Goal: Task Accomplishment & Management: Manage account settings

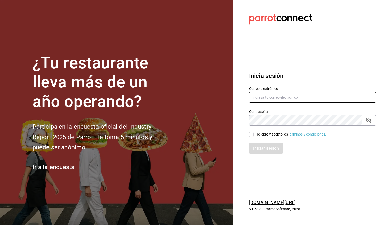
click at [297, 95] on input "text" at bounding box center [312, 97] width 127 height 11
type input "auxadmind@gbasl.com"
click at [251, 131] on div "He leído y acepto los Términos y condiciones." at bounding box center [309, 132] width 133 height 12
click at [251, 133] on input "He leído y acepto los Términos y condiciones." at bounding box center [251, 134] width 5 height 5
checkbox input "true"
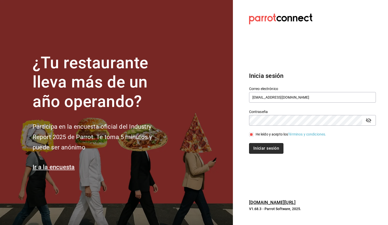
click at [257, 146] on button "Iniciar sesión" at bounding box center [266, 148] width 34 height 11
click at [276, 150] on div "Iniciar sesión" at bounding box center [312, 148] width 127 height 11
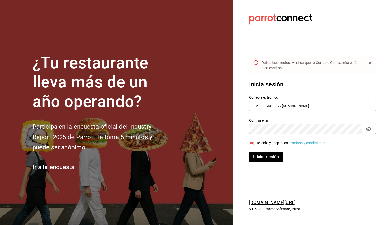
click at [370, 128] on icon "passwordField" at bounding box center [369, 129] width 6 height 5
click at [270, 107] on input "auxadmind@gbasl.com" at bounding box center [312, 106] width 127 height 11
type input "auxadmin@gbasl.com"
click at [275, 157] on button "Iniciar sesión" at bounding box center [266, 157] width 34 height 11
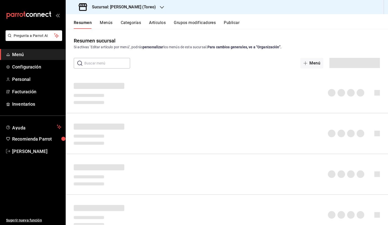
click at [160, 7] on icon "button" at bounding box center [162, 7] width 4 height 4
click at [118, 35] on div "[PERSON_NAME] (CDMX)" at bounding box center [104, 33] width 68 height 5
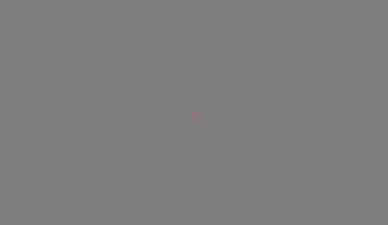
click at [159, 20] on div at bounding box center [194, 112] width 388 height 225
click at [103, 38] on div at bounding box center [194, 112] width 388 height 225
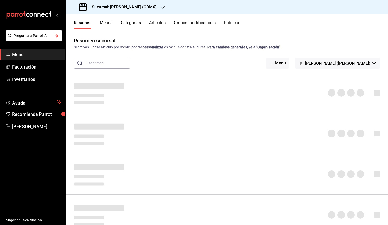
click at [153, 10] on div "Sucursal: Pollos Elías (CDMX)" at bounding box center [118, 7] width 97 height 14
click at [120, 34] on div "Pollos Elías (CDMX)" at bounding box center [104, 33] width 68 height 5
click at [45, 80] on span "Inventarios" at bounding box center [36, 79] width 49 height 7
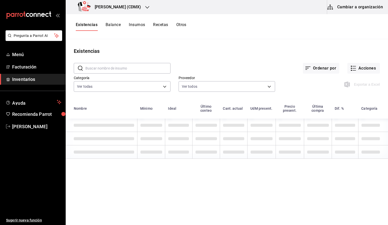
click at [355, 81] on div "Exportar a Excel" at bounding box center [362, 84] width 35 height 6
click at [354, 68] on icon "button" at bounding box center [353, 68] width 6 height 6
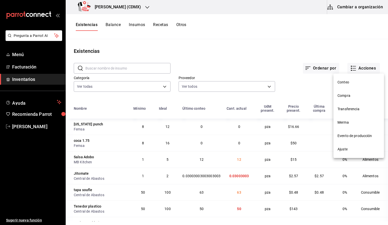
click at [355, 87] on li "Conteo" at bounding box center [358, 82] width 51 height 13
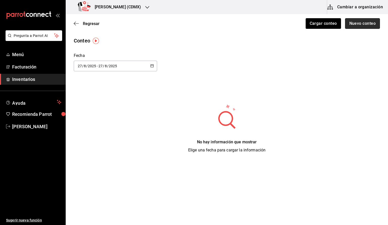
click at [352, 27] on button "Nuevo conteo" at bounding box center [362, 23] width 35 height 11
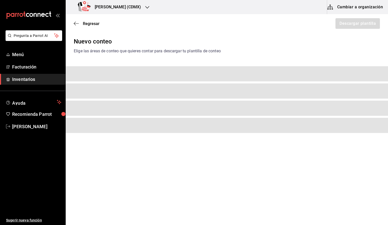
click at [84, 59] on div "Nuevo conteo Elige las áreas de conteo que quieres contar para descargar tu pla…" at bounding box center [227, 90] width 322 height 106
click at [92, 25] on span "Regresar" at bounding box center [91, 23] width 17 height 5
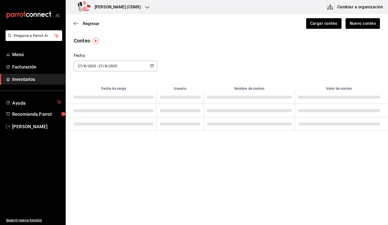
click at [349, 29] on div "Regresar Cargar conteo Nuevo conteo" at bounding box center [227, 23] width 322 height 19
click at [354, 25] on button "Nuevo conteo" at bounding box center [362, 23] width 35 height 11
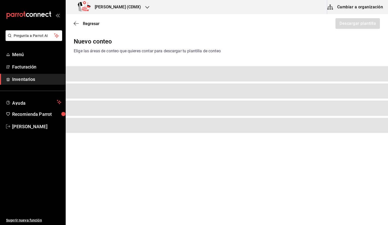
click at [208, 155] on main "Regresar Descargar plantilla Nuevo conteo Elige las áreas de conteo que quieres…" at bounding box center [227, 105] width 322 height 182
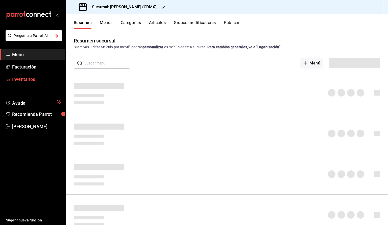
click at [37, 76] on span "Inventarios" at bounding box center [36, 79] width 49 height 7
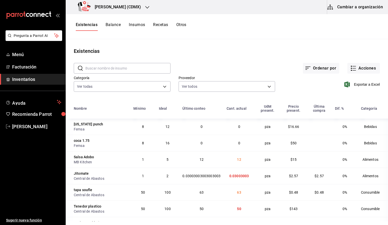
click at [59, 78] on span "Inventarios" at bounding box center [36, 79] width 49 height 7
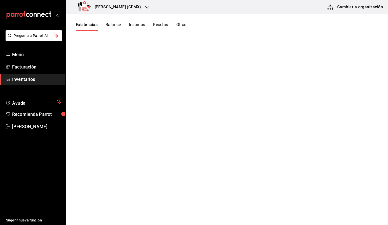
click at [141, 26] on button "Insumos" at bounding box center [137, 26] width 16 height 9
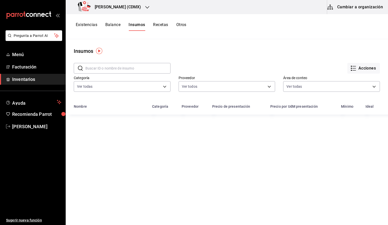
click at [92, 29] on button "Existencias" at bounding box center [86, 26] width 21 height 9
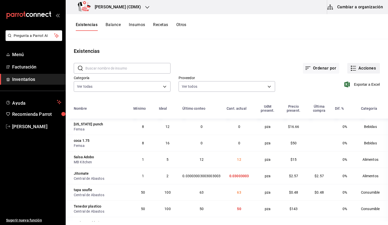
click at [372, 70] on button "Acciones" at bounding box center [363, 68] width 33 height 11
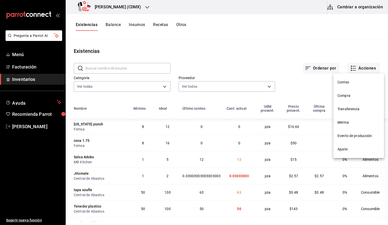
click at [362, 81] on span "Conteo" at bounding box center [358, 82] width 42 height 5
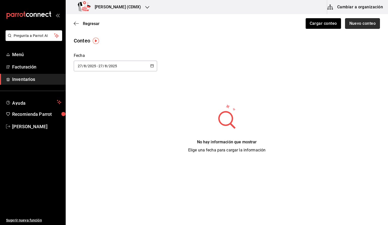
click at [364, 26] on button "Nuevo conteo" at bounding box center [362, 23] width 35 height 11
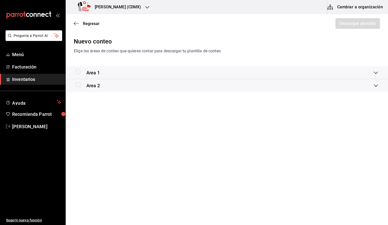
click at [78, 72] on input "checkbox" at bounding box center [78, 71] width 5 height 5
checkbox input "true"
click at [345, 27] on button "Descargar plantilla" at bounding box center [357, 23] width 45 height 11
click at [96, 26] on span "Regresar" at bounding box center [91, 23] width 17 height 5
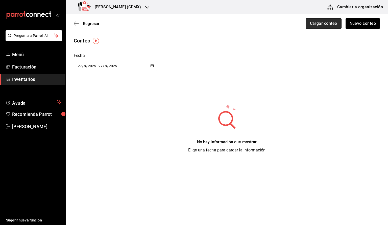
click at [326, 24] on button "Cargar conteo" at bounding box center [324, 23] width 36 height 11
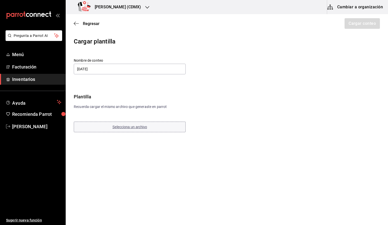
type input "26.08.25"
click at [142, 128] on span "Selecciona un archivo" at bounding box center [129, 127] width 35 height 4
click at [373, 21] on button "Cargar conteo" at bounding box center [362, 23] width 36 height 11
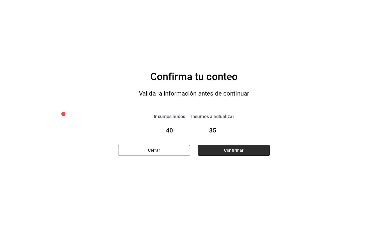
click at [236, 149] on button "Confirmar" at bounding box center [234, 150] width 72 height 11
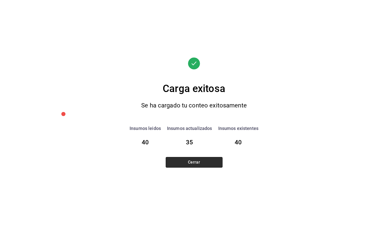
click at [210, 162] on button "Cerrar" at bounding box center [194, 162] width 57 height 11
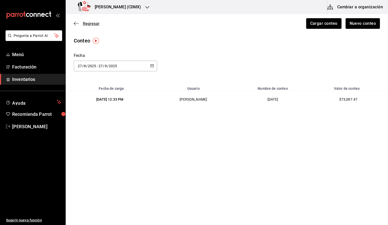
click at [93, 23] on span "Regresar" at bounding box center [91, 23] width 17 height 5
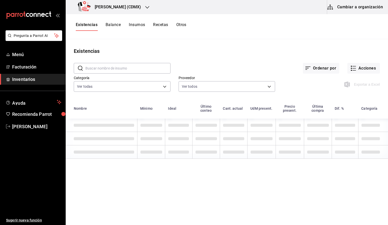
click at [44, 79] on span "Inventarios" at bounding box center [36, 79] width 49 height 7
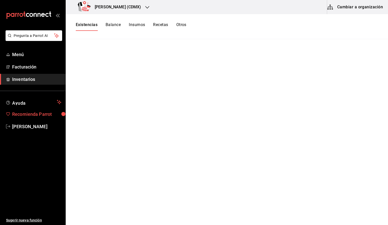
click at [52, 111] on span "Recomienda Parrot" at bounding box center [36, 114] width 49 height 7
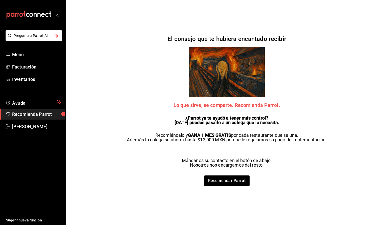
click at [44, 134] on ul "Sugerir nueva función" at bounding box center [32, 178] width 65 height 93
click at [51, 128] on span "[PERSON_NAME]" at bounding box center [36, 126] width 49 height 7
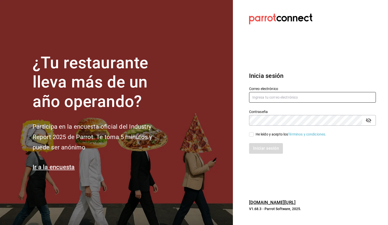
click at [316, 100] on input "text" at bounding box center [312, 97] width 127 height 11
type input "[EMAIL_ADDRESS][DOMAIN_NAME]"
click at [275, 135] on div "He leído y acepto los Términos y condiciones." at bounding box center [291, 134] width 71 height 5
click at [254, 135] on input "He leído y acepto los Términos y condiciones." at bounding box center [251, 134] width 5 height 5
checkbox input "true"
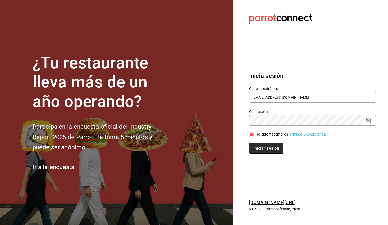
click at [255, 143] on button "Iniciar sesión" at bounding box center [266, 148] width 34 height 11
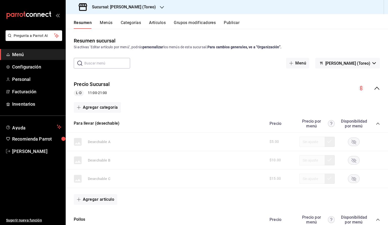
click at [144, 6] on h3 "Sucursal: [PERSON_NAME] (Toreo)" at bounding box center [122, 7] width 68 height 6
click at [111, 33] on div "[PERSON_NAME] (CDMX)" at bounding box center [104, 33] width 68 height 5
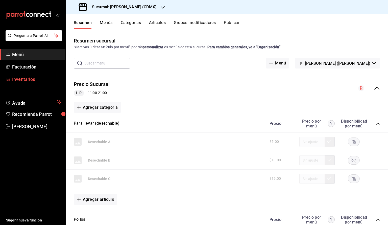
click at [43, 80] on span "Inventarios" at bounding box center [36, 79] width 49 height 7
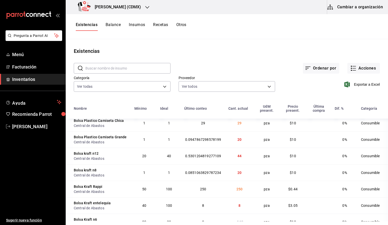
scroll to position [218, 0]
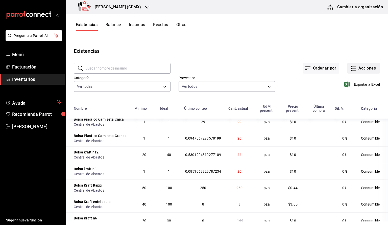
click at [357, 67] on button "Acciones" at bounding box center [363, 68] width 33 height 11
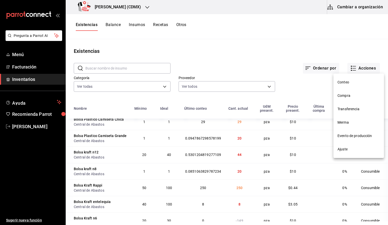
click at [341, 152] on li "Ajuste" at bounding box center [358, 148] width 51 height 13
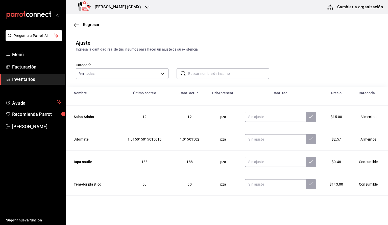
scroll to position [45, 0]
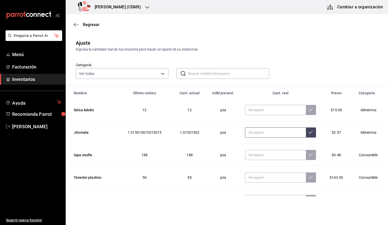
click at [264, 131] on input "text" at bounding box center [275, 132] width 61 height 10
type input "1.00"
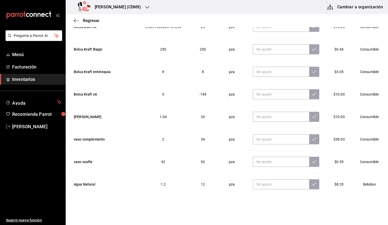
scroll to position [362, 0]
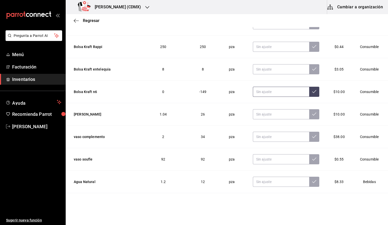
click at [284, 92] on input "text" at bounding box center [281, 92] width 56 height 10
type input "0.00"
click at [311, 87] on button at bounding box center [314, 92] width 10 height 10
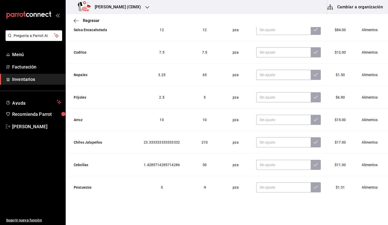
scroll to position [718, 0]
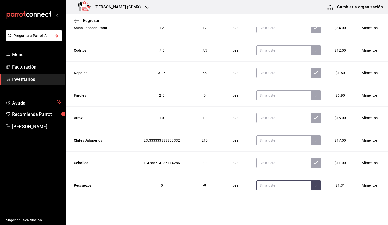
click at [260, 185] on input "text" at bounding box center [283, 185] width 55 height 10
type input "0.00"
click at [314, 186] on button at bounding box center [316, 185] width 10 height 10
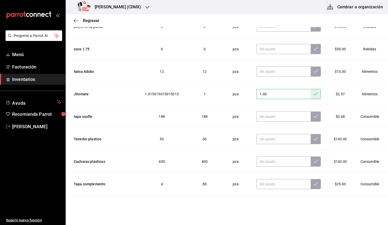
scroll to position [0, 0]
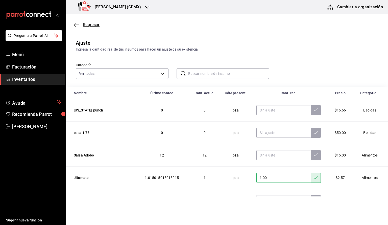
click at [85, 24] on span "Regresar" at bounding box center [91, 24] width 17 height 5
